Goal: Use online tool/utility: Utilize a website feature to perform a specific function

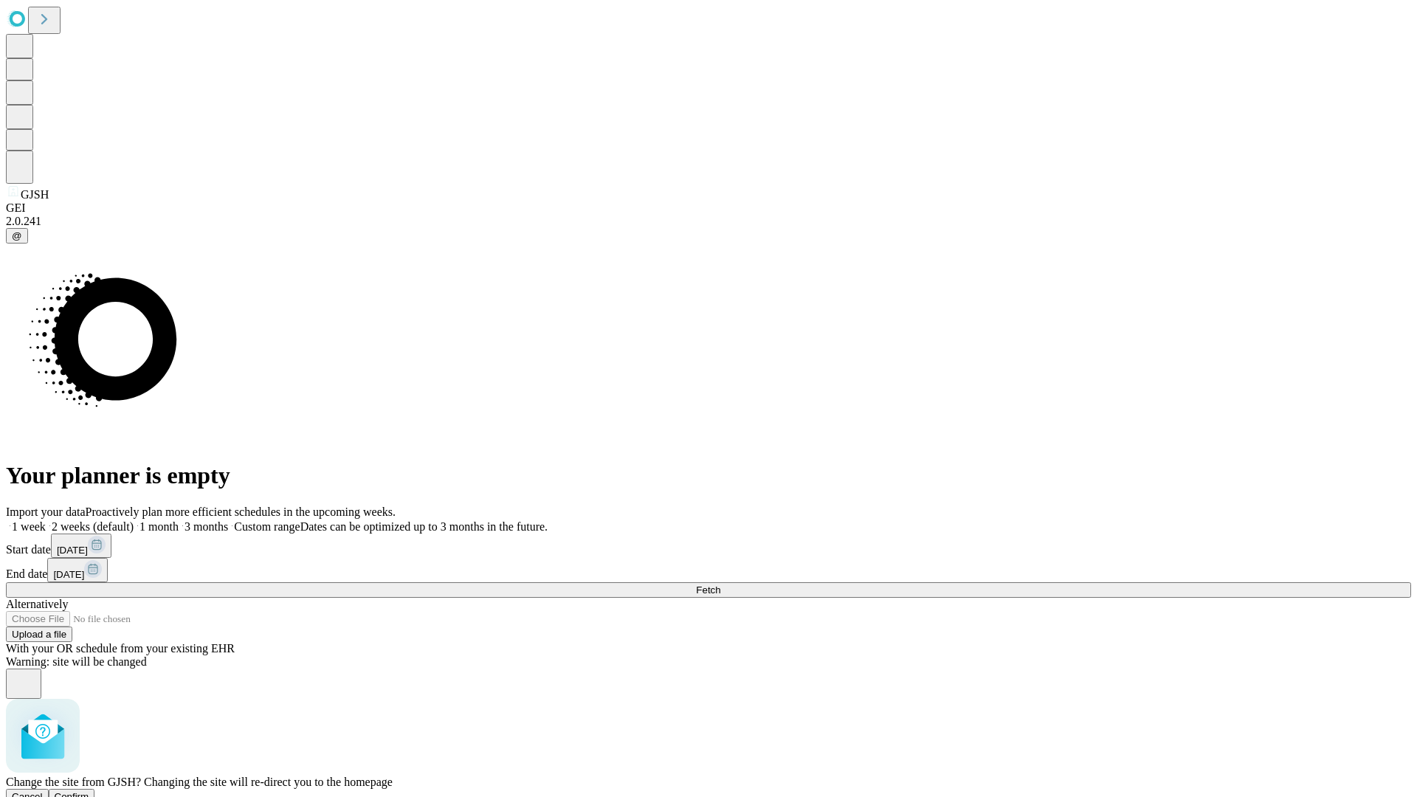
click at [89, 791] on span "Confirm" at bounding box center [72, 796] width 35 height 11
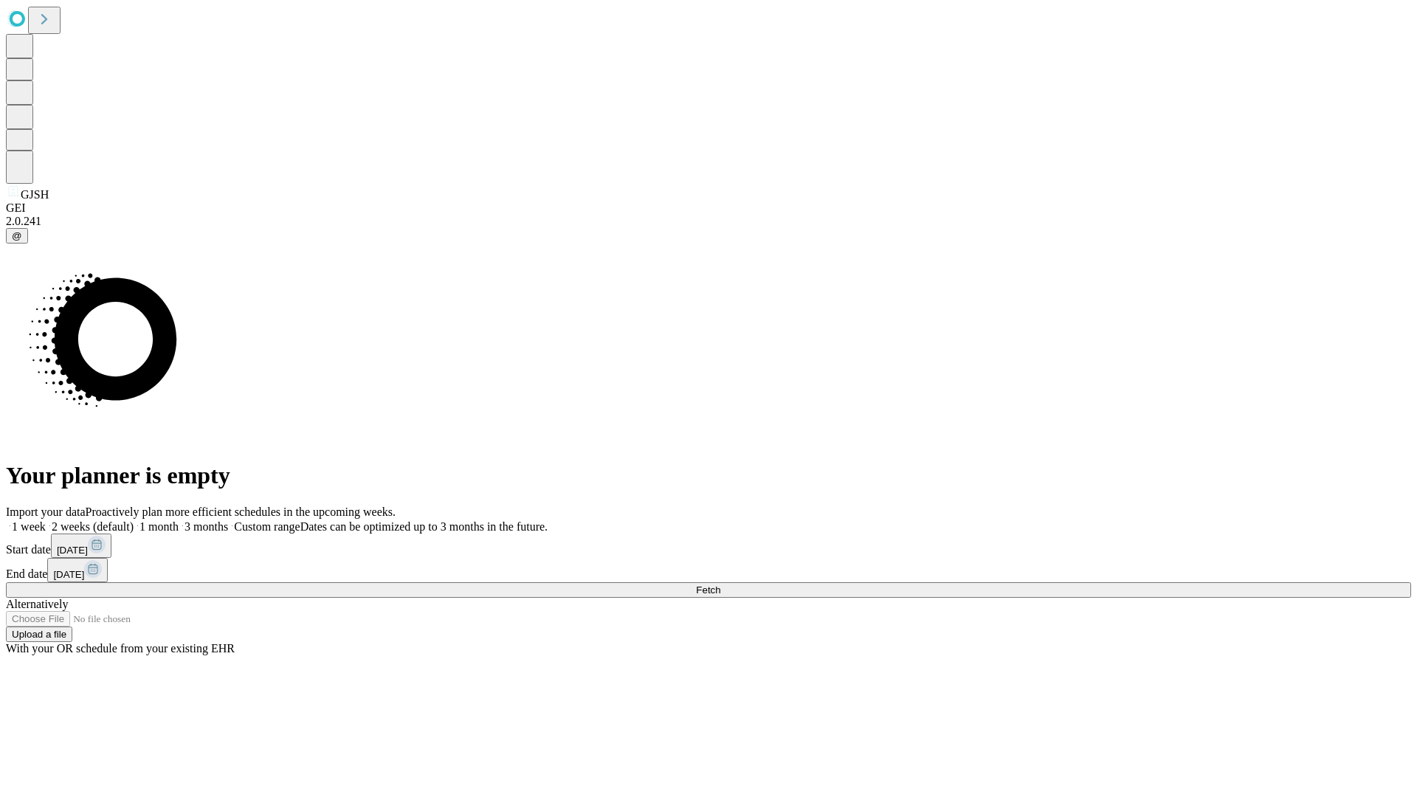
click at [179, 520] on label "1 month" at bounding box center [156, 526] width 45 height 13
click at [720, 585] on span "Fetch" at bounding box center [708, 590] width 24 height 11
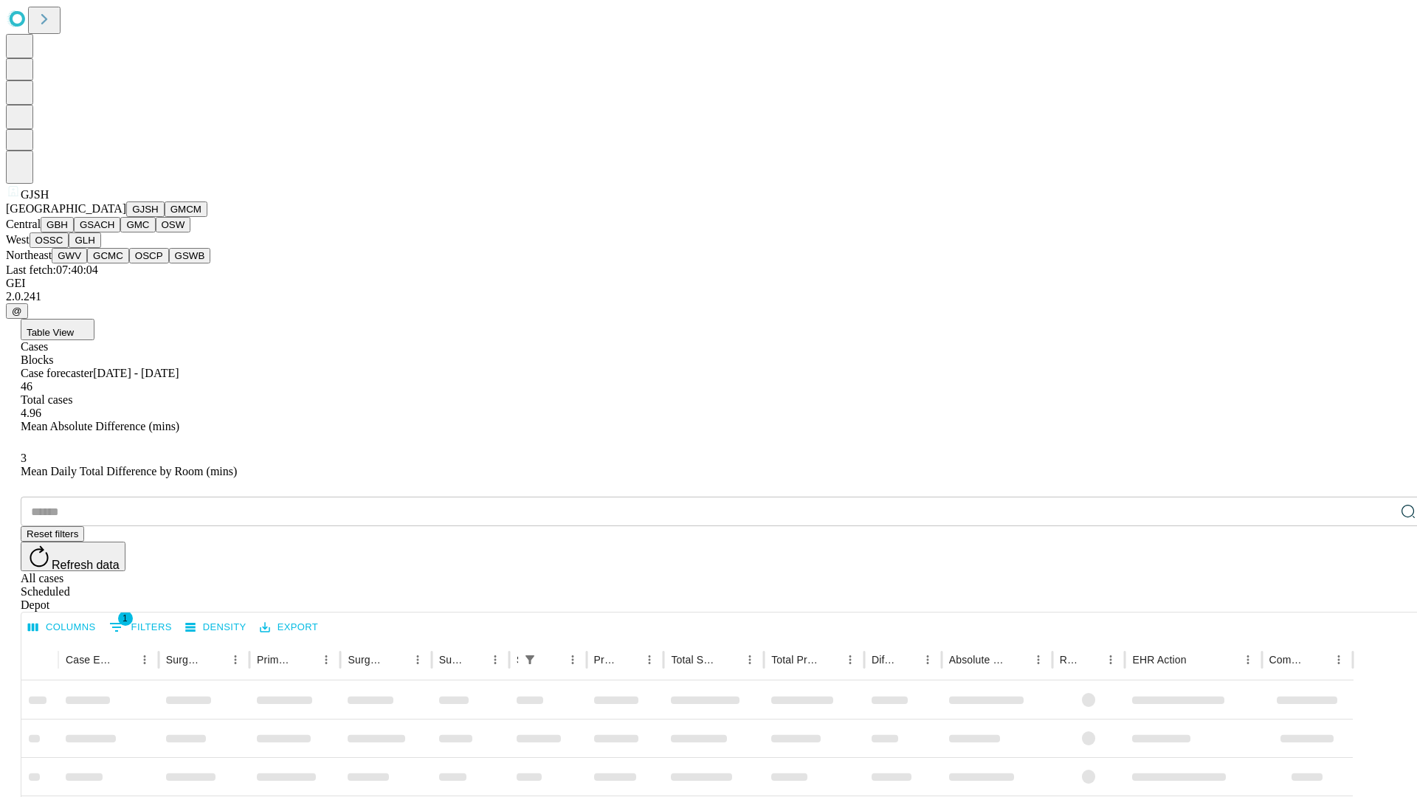
click at [165, 217] on button "GMCM" at bounding box center [186, 210] width 43 height 16
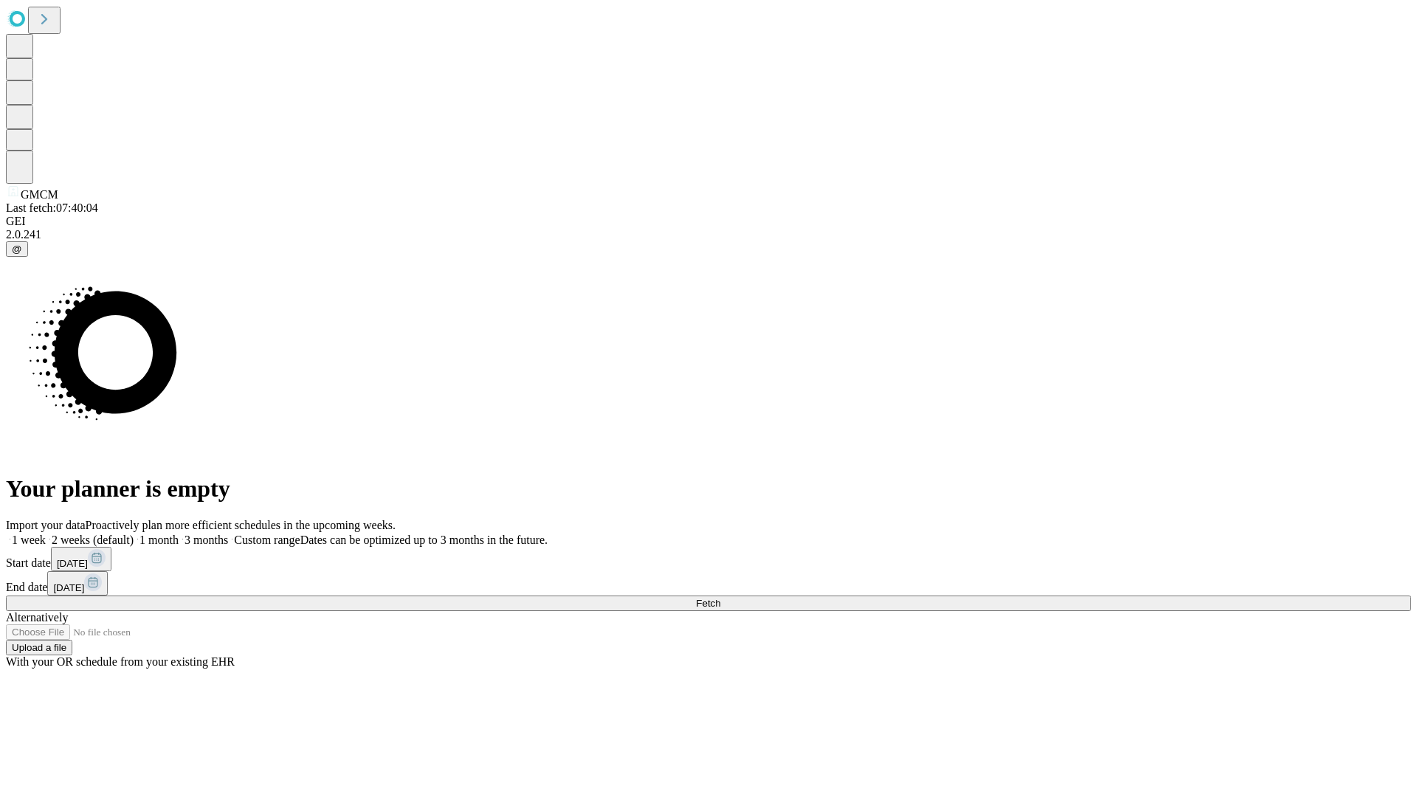
click at [179, 534] on label "1 month" at bounding box center [156, 540] width 45 height 13
click at [720, 598] on span "Fetch" at bounding box center [708, 603] width 24 height 11
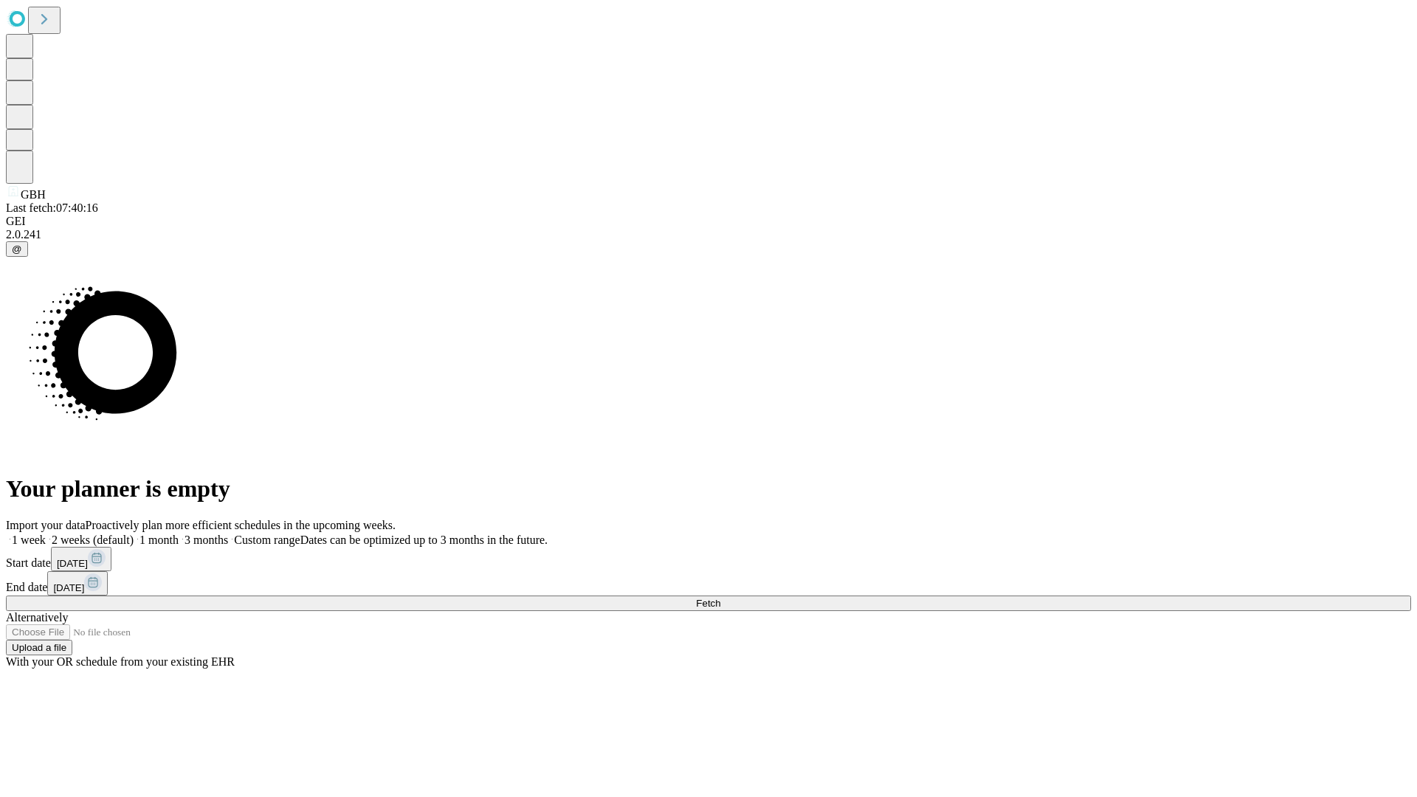
click at [179, 534] on label "1 month" at bounding box center [156, 540] width 45 height 13
click at [720, 598] on span "Fetch" at bounding box center [708, 603] width 24 height 11
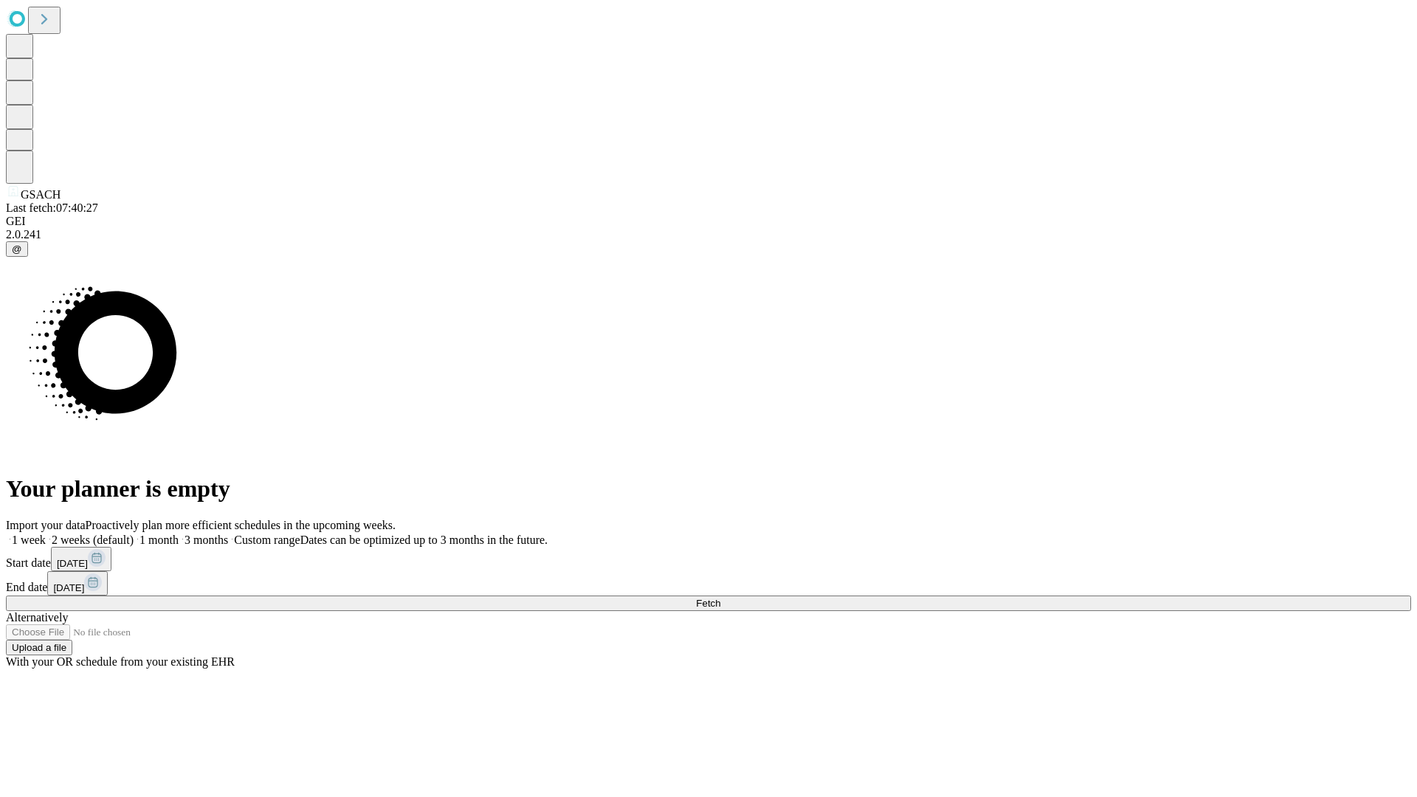
click at [179, 534] on label "1 month" at bounding box center [156, 540] width 45 height 13
click at [720, 598] on span "Fetch" at bounding box center [708, 603] width 24 height 11
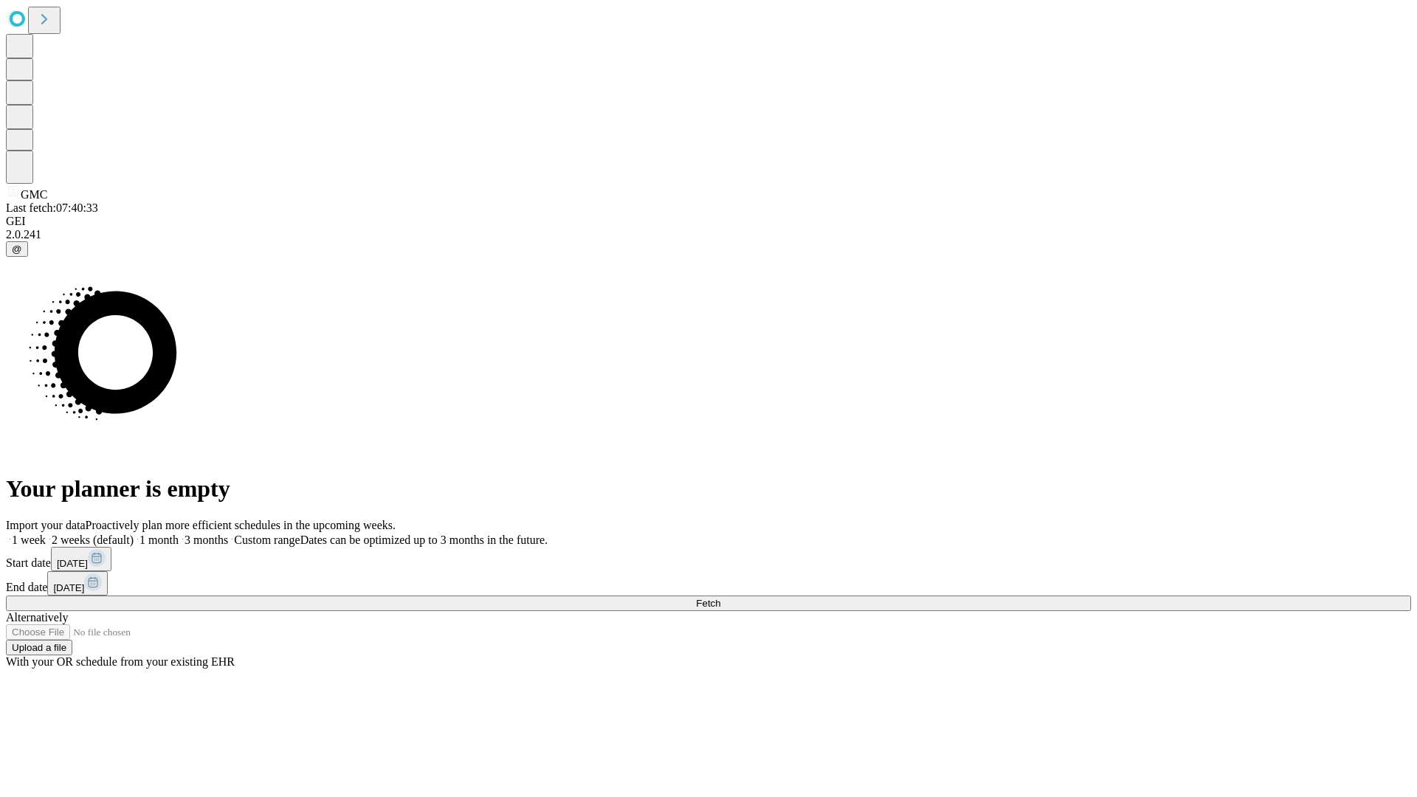
click at [720, 598] on span "Fetch" at bounding box center [708, 603] width 24 height 11
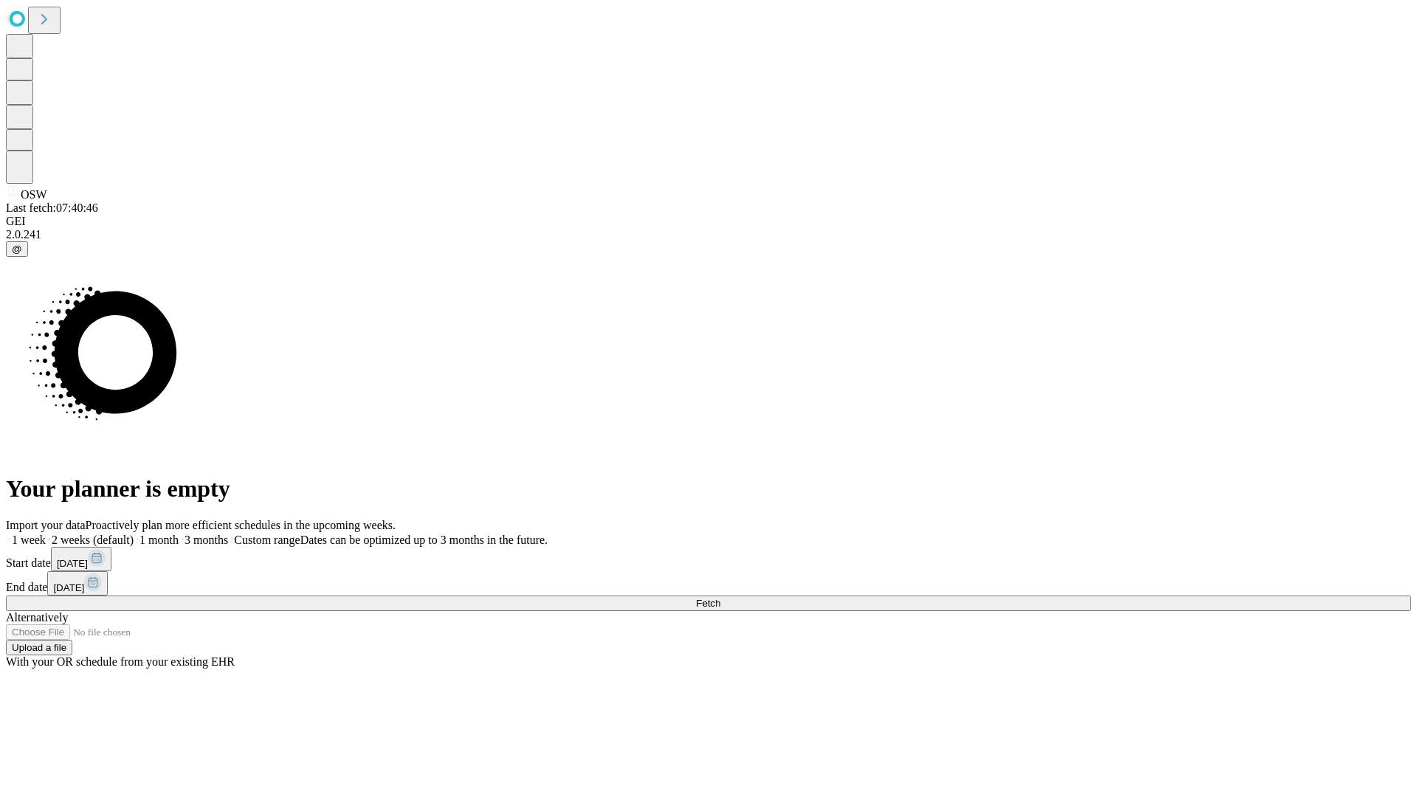
click at [179, 534] on label "1 month" at bounding box center [156, 540] width 45 height 13
click at [720, 598] on span "Fetch" at bounding box center [708, 603] width 24 height 11
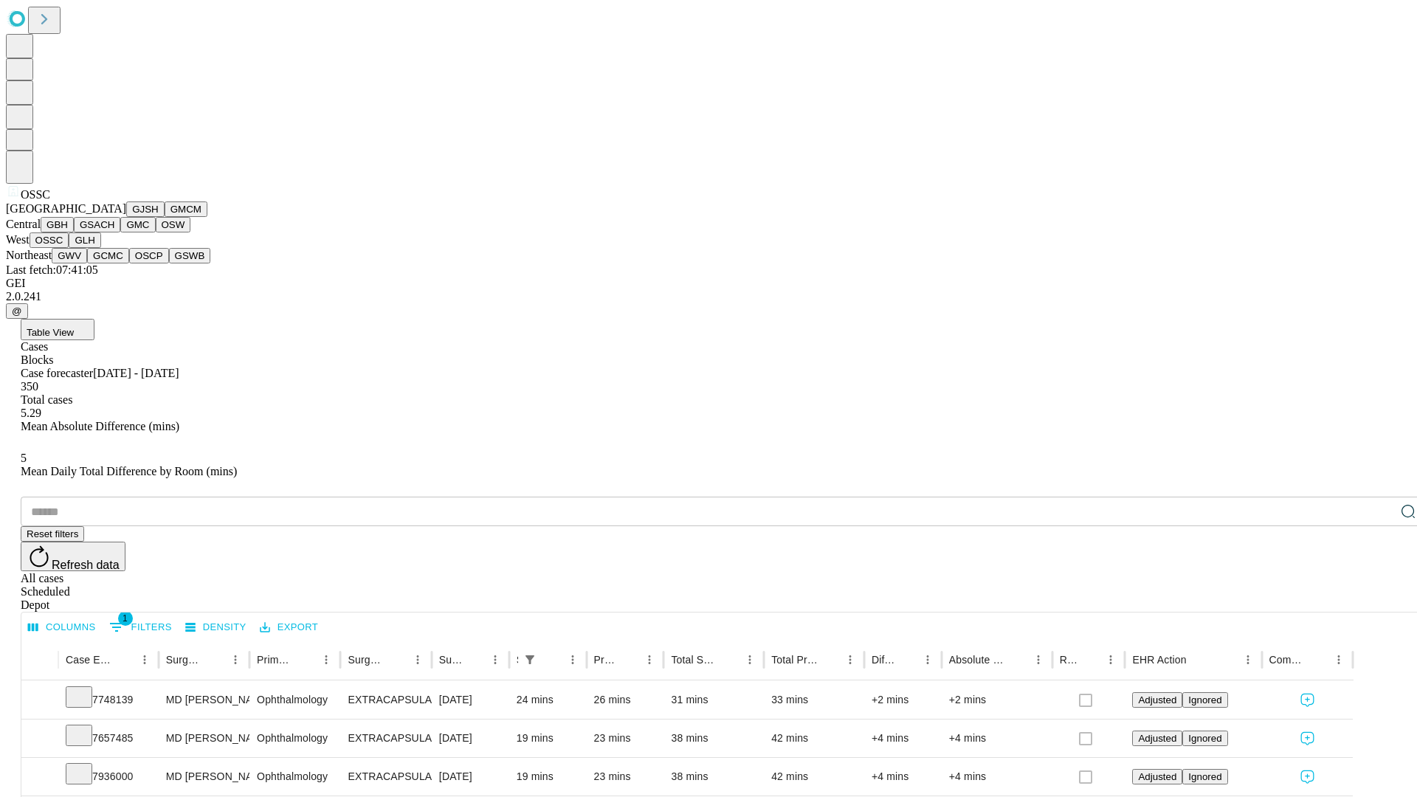
click at [100, 248] on button "GLH" at bounding box center [85, 241] width 32 height 16
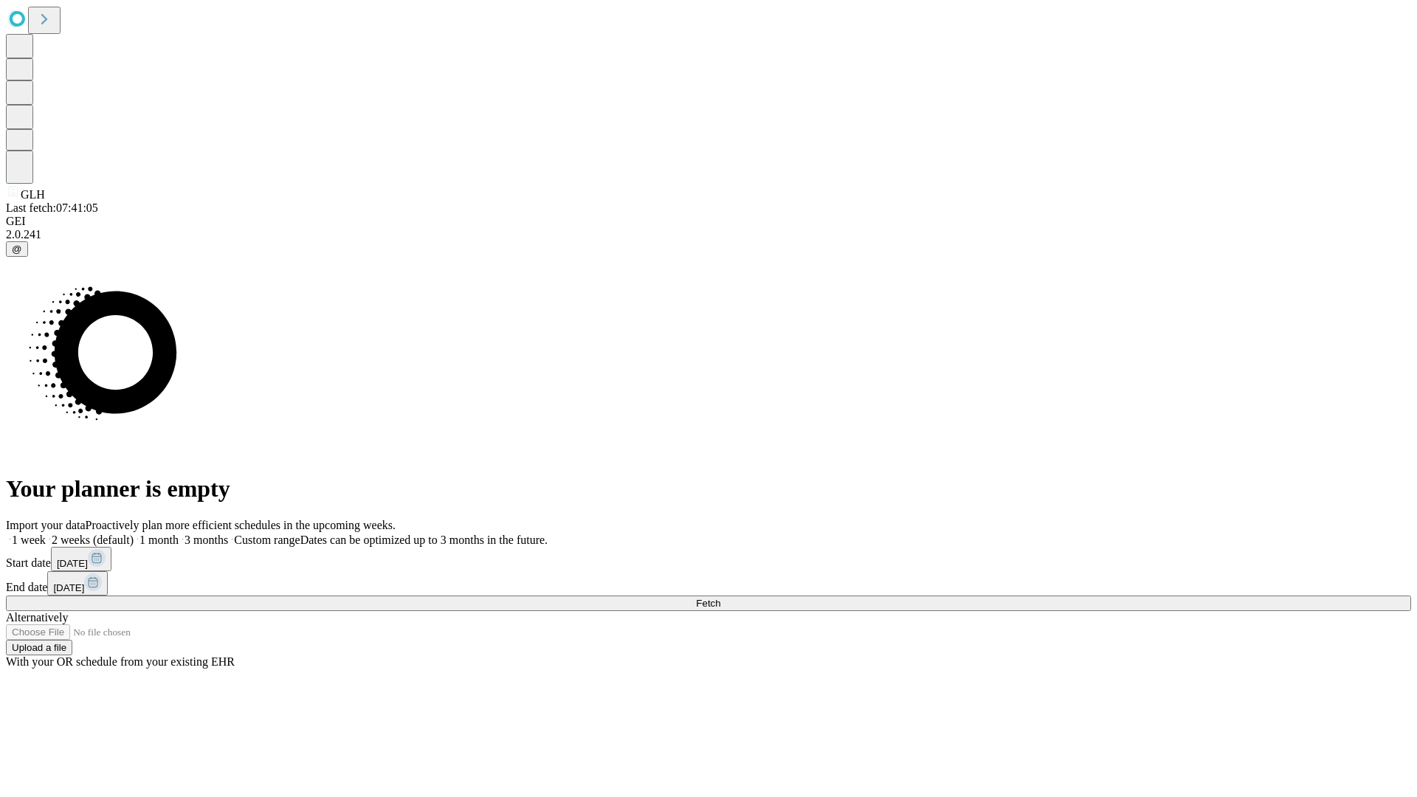
click at [720, 598] on span "Fetch" at bounding box center [708, 603] width 24 height 11
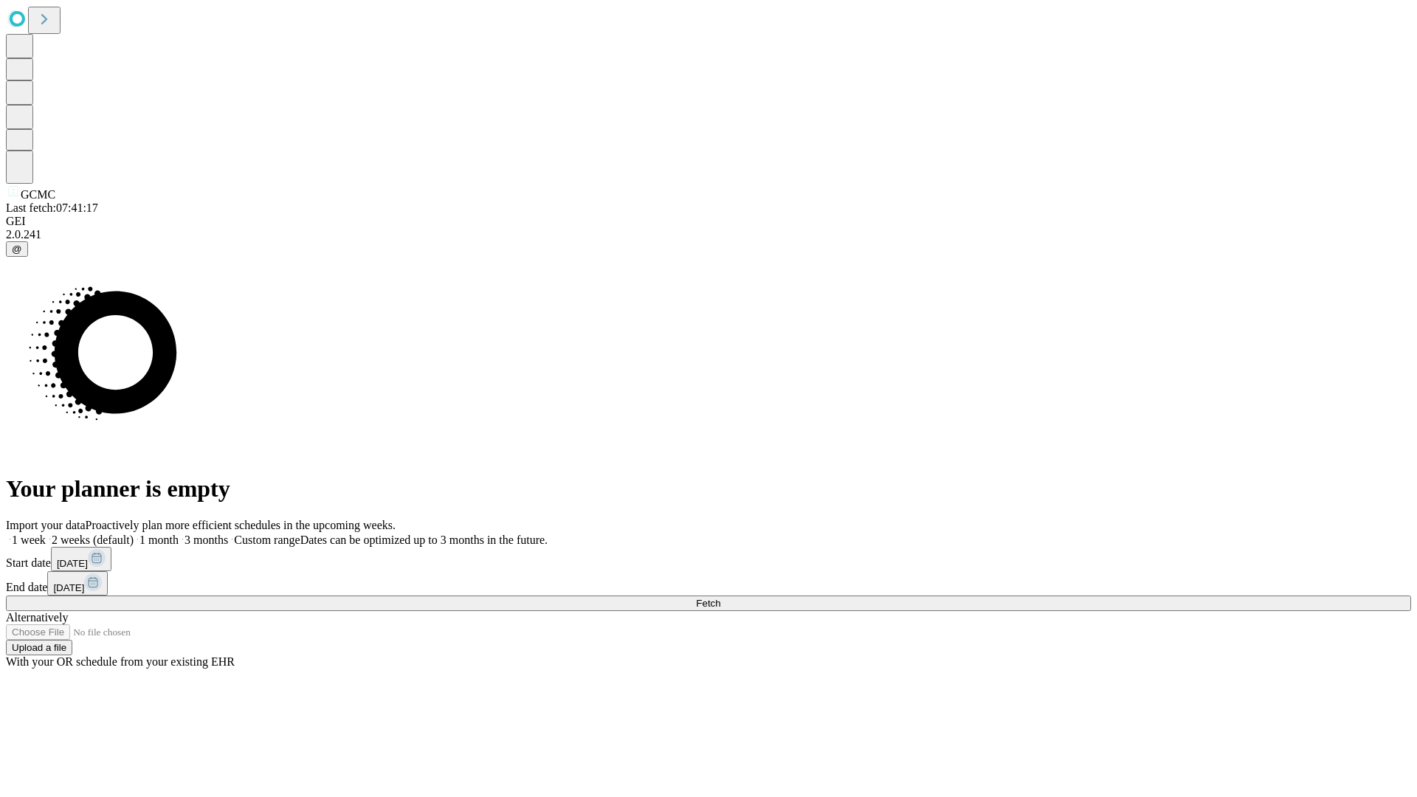
click at [720, 598] on span "Fetch" at bounding box center [708, 603] width 24 height 11
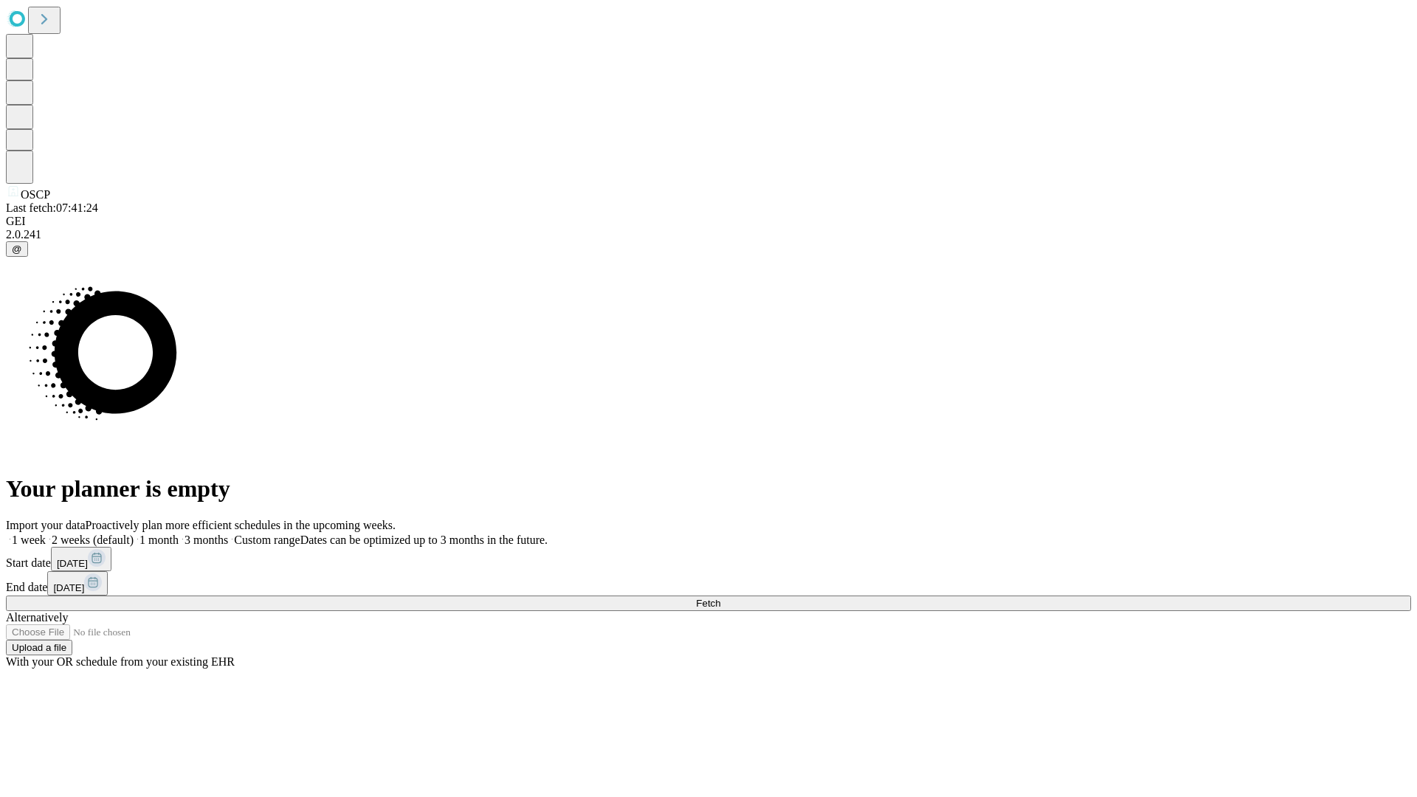
click at [179, 534] on label "1 month" at bounding box center [156, 540] width 45 height 13
click at [720, 598] on span "Fetch" at bounding box center [708, 603] width 24 height 11
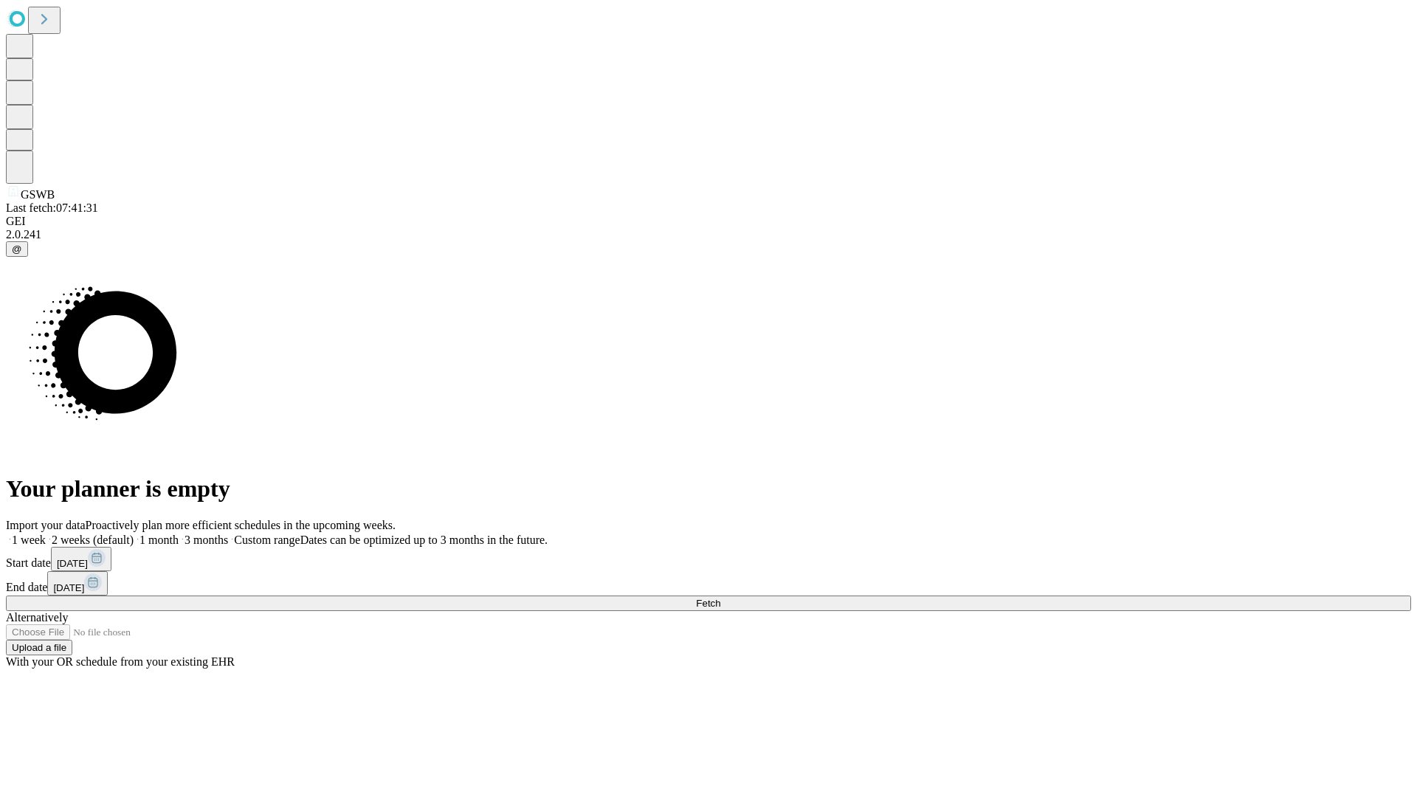
click at [179, 534] on label "1 month" at bounding box center [156, 540] width 45 height 13
click at [720, 598] on span "Fetch" at bounding box center [708, 603] width 24 height 11
